Goal: Transaction & Acquisition: Purchase product/service

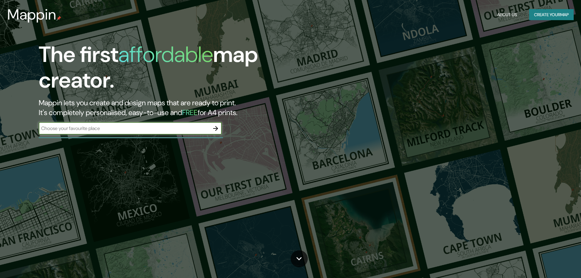
click at [156, 125] on input "text" at bounding box center [124, 128] width 171 height 7
type input "Tacuarembo"
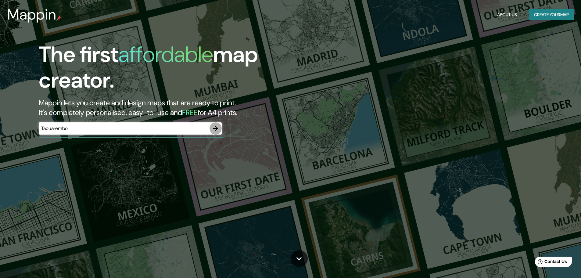
click at [215, 130] on icon "button" at bounding box center [215, 128] width 7 height 7
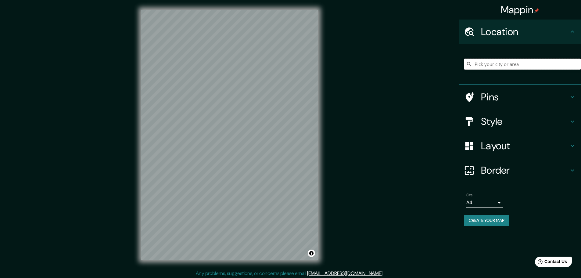
click at [505, 61] on input "Pick your city or area" at bounding box center [522, 64] width 117 height 11
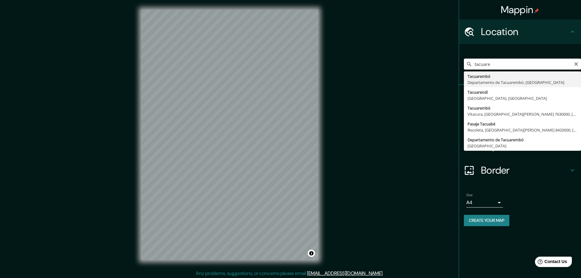
type input "Tacuarembó, Departamento de Tacuarembó, Uruguay"
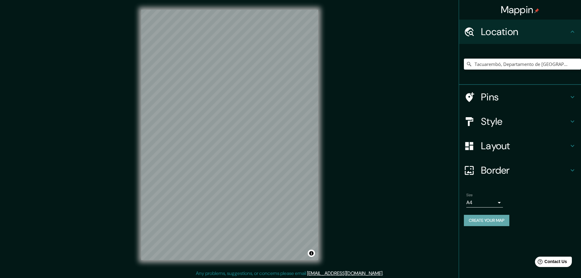
click at [487, 221] on button "Create your map" at bounding box center [486, 220] width 45 height 11
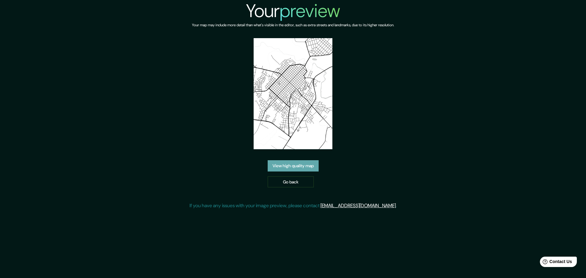
click at [305, 170] on link "View high quality map" at bounding box center [293, 165] width 51 height 11
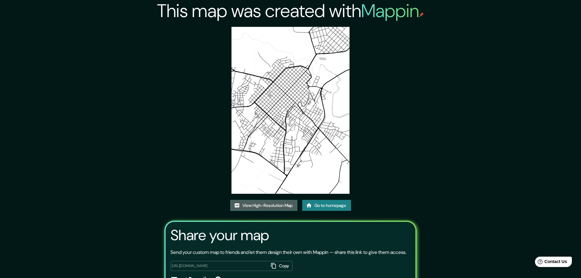
click at [276, 202] on link "View High-Resolution Map" at bounding box center [263, 205] width 67 height 11
